Goal: Find specific page/section: Find specific page/section

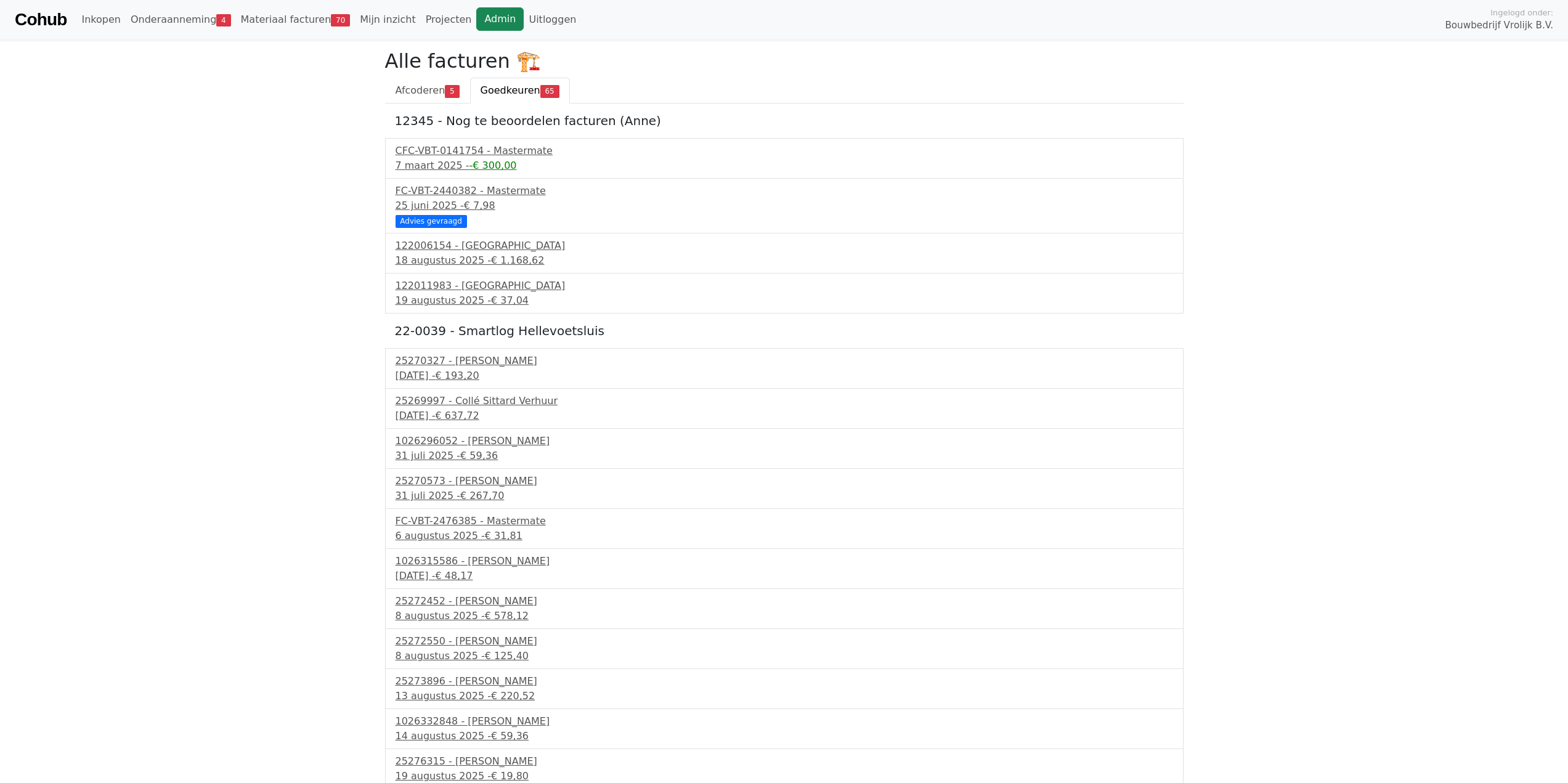
click at [476, 18] on link "Admin" at bounding box center [500, 19] width 47 height 24
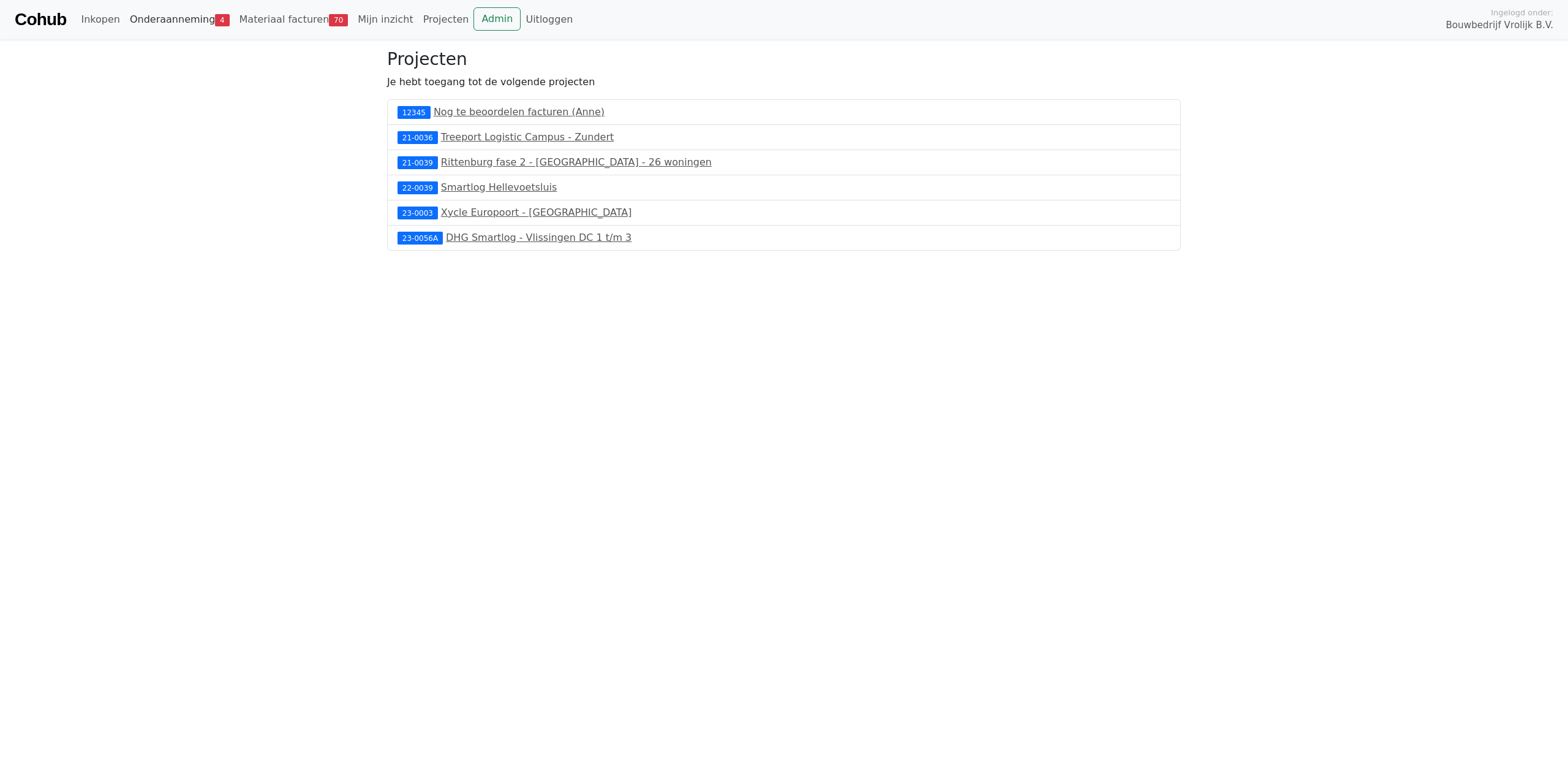
click at [181, 24] on link "Onderaanneming 4" at bounding box center [179, 19] width 109 height 24
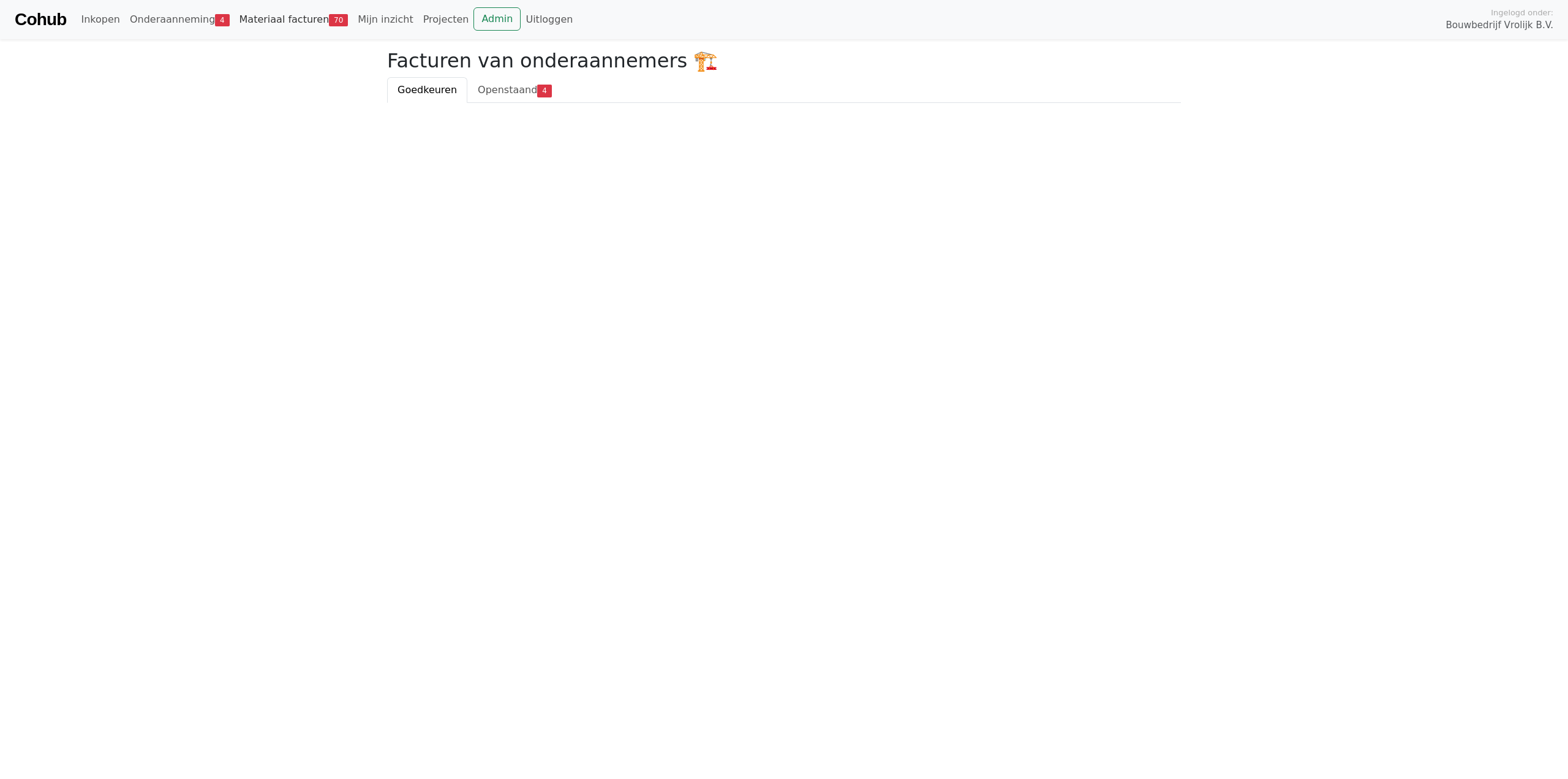
click at [303, 27] on link "Materiaal facturen 70" at bounding box center [293, 19] width 119 height 24
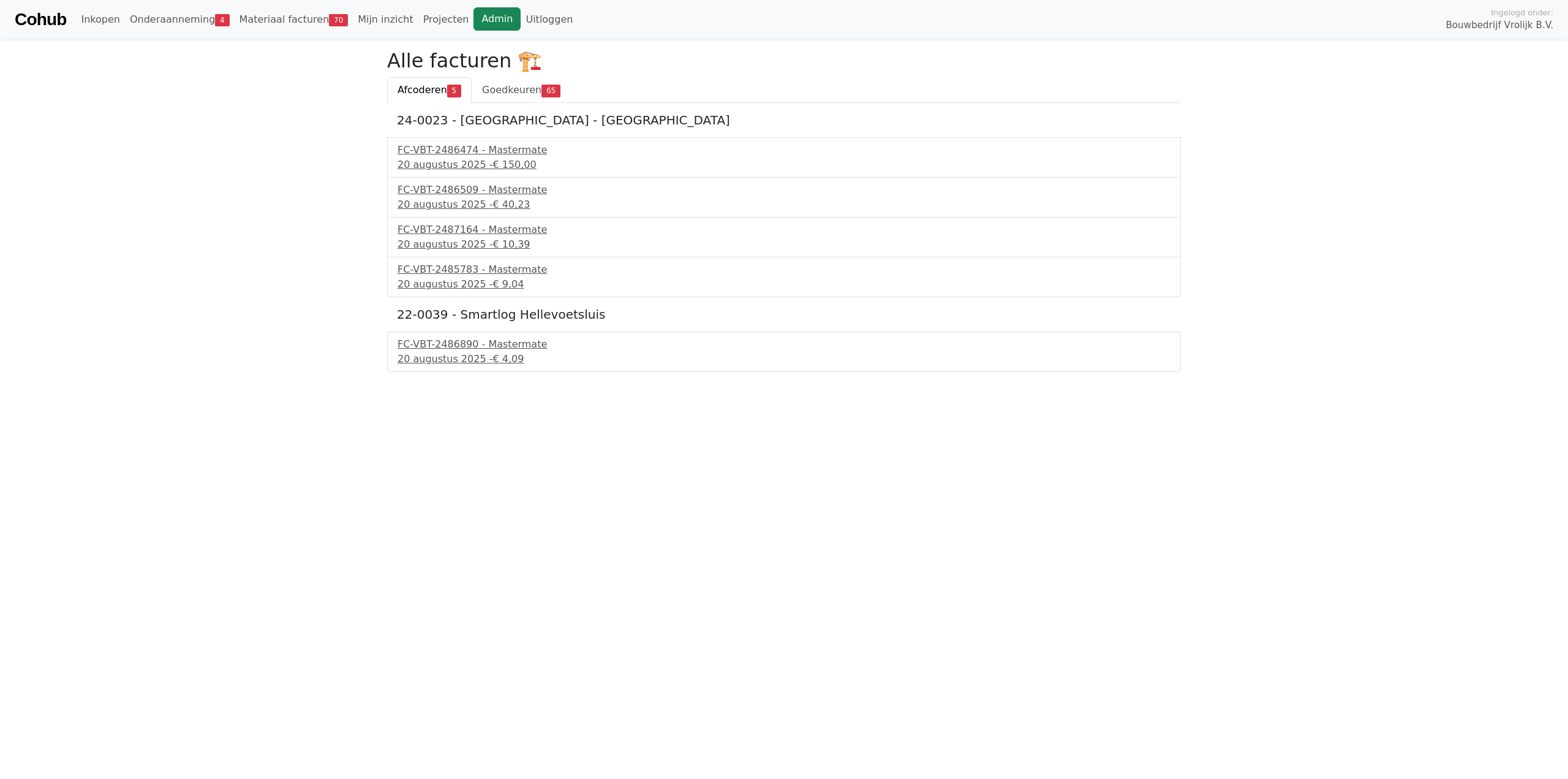
drag, startPoint x: 452, startPoint y: 24, endPoint x: 446, endPoint y: 29, distance: 7.8
click at [473, 24] on link "Admin" at bounding box center [497, 19] width 47 height 24
